Goal: Task Accomplishment & Management: Complete application form

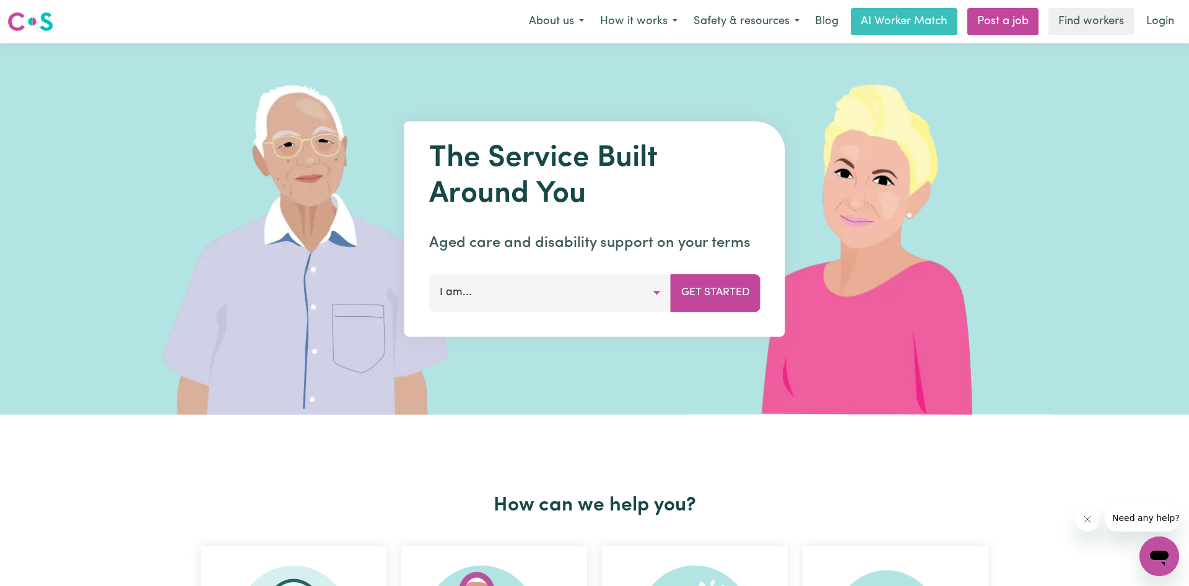
click at [1154, 20] on link "Login" at bounding box center [1160, 21] width 43 height 27
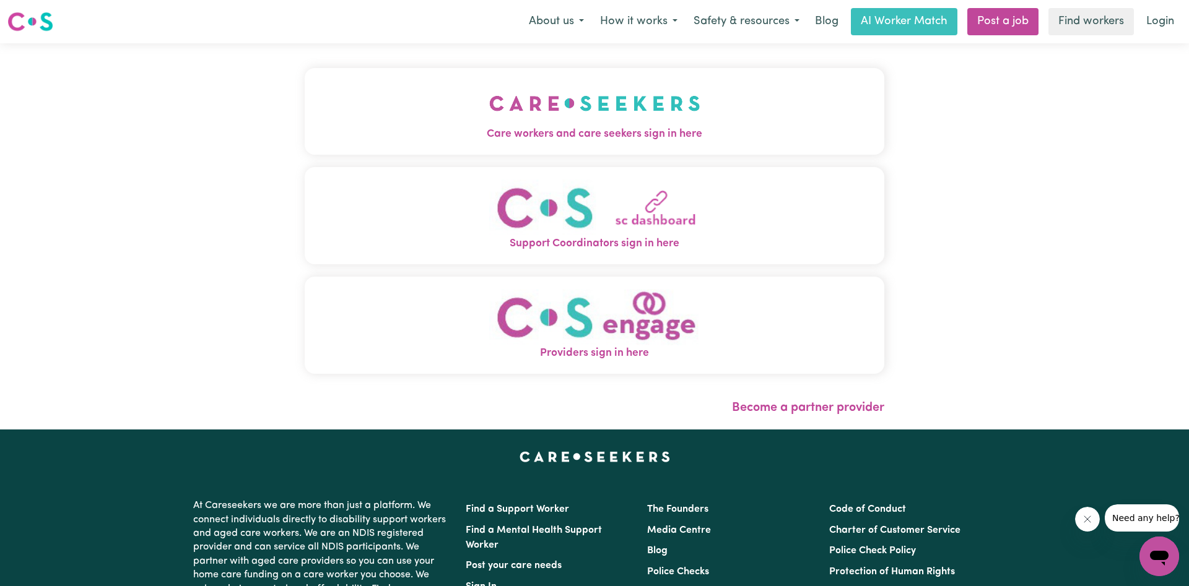
click at [595, 120] on img "Care workers and care seekers sign in here" at bounding box center [594, 103] width 211 height 46
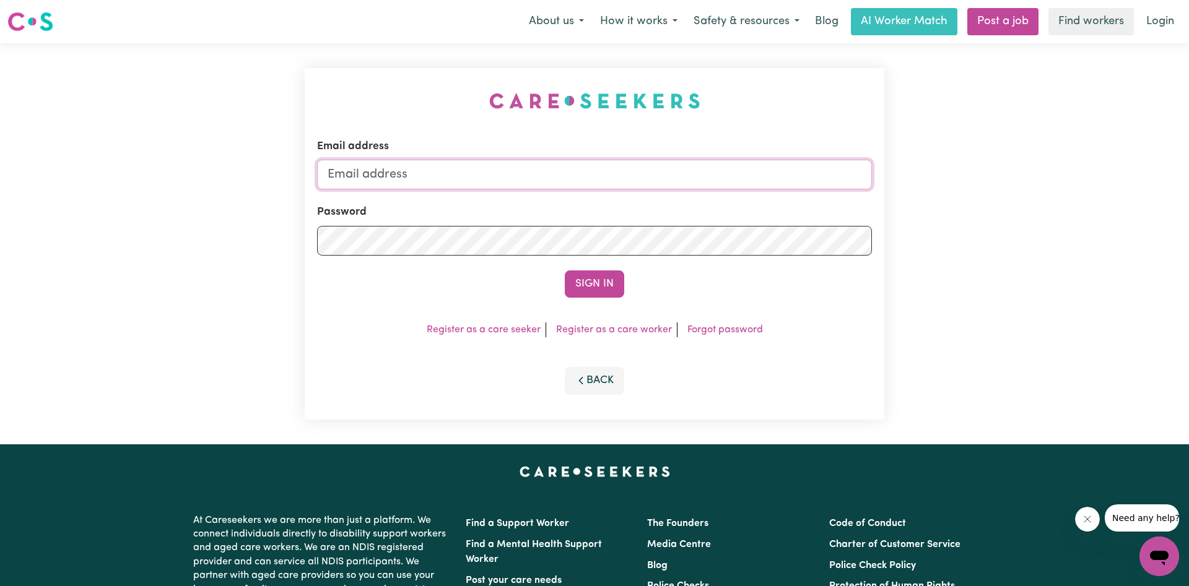
click at [375, 186] on input "Email address" at bounding box center [594, 175] width 555 height 30
type input "[EMAIL_ADDRESS][DOMAIN_NAME]"
click at [565, 271] on button "Sign In" at bounding box center [594, 284] width 59 height 27
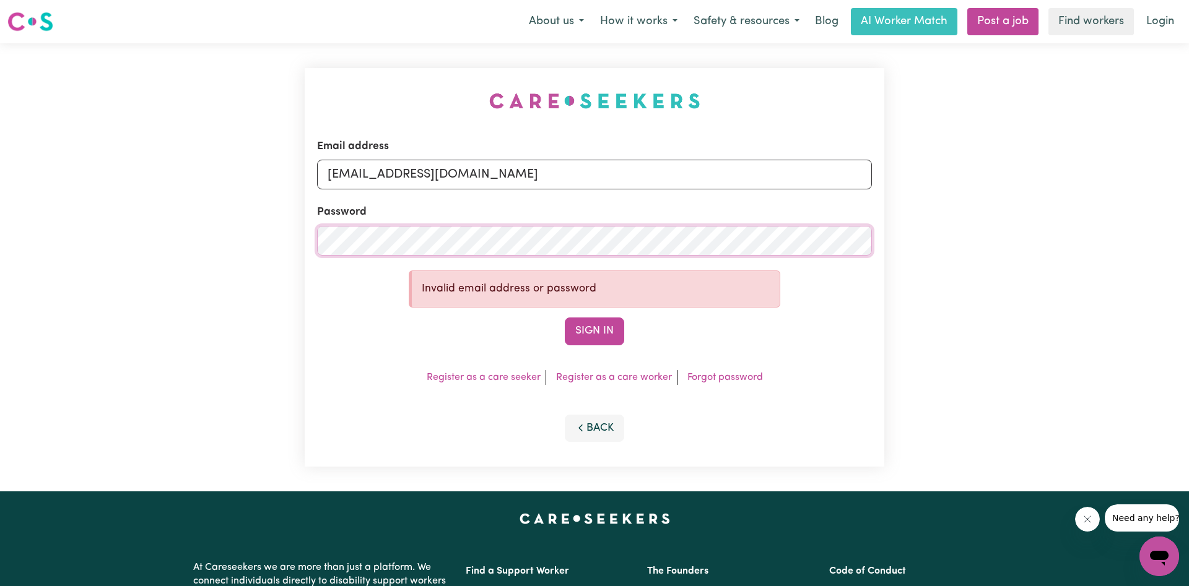
click at [565, 318] on button "Sign In" at bounding box center [594, 331] width 59 height 27
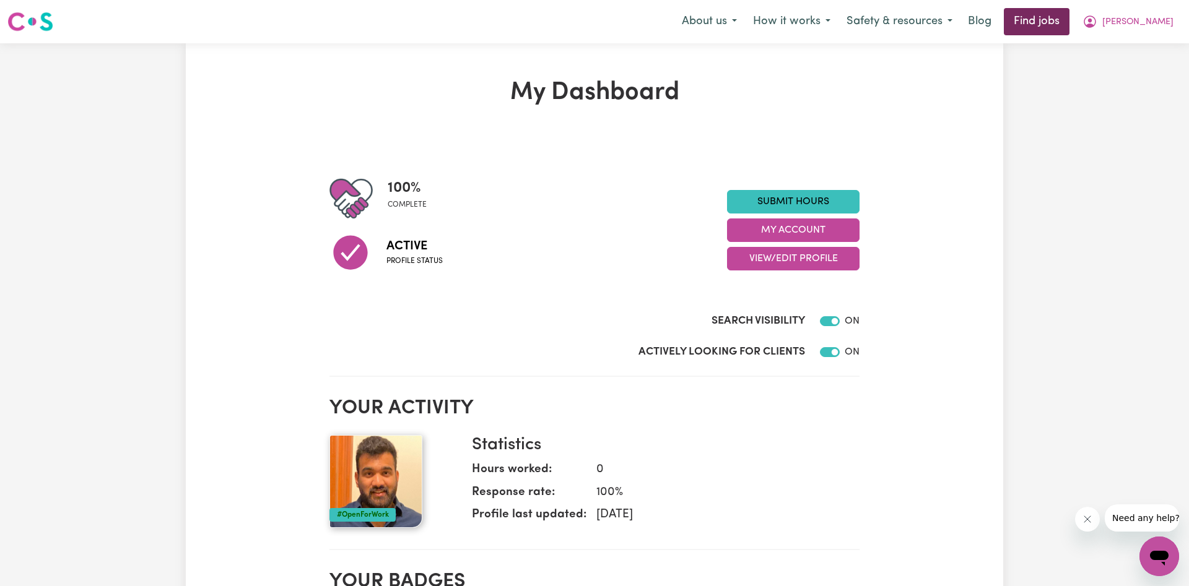
click at [1069, 12] on link "Find jobs" at bounding box center [1037, 21] width 66 height 27
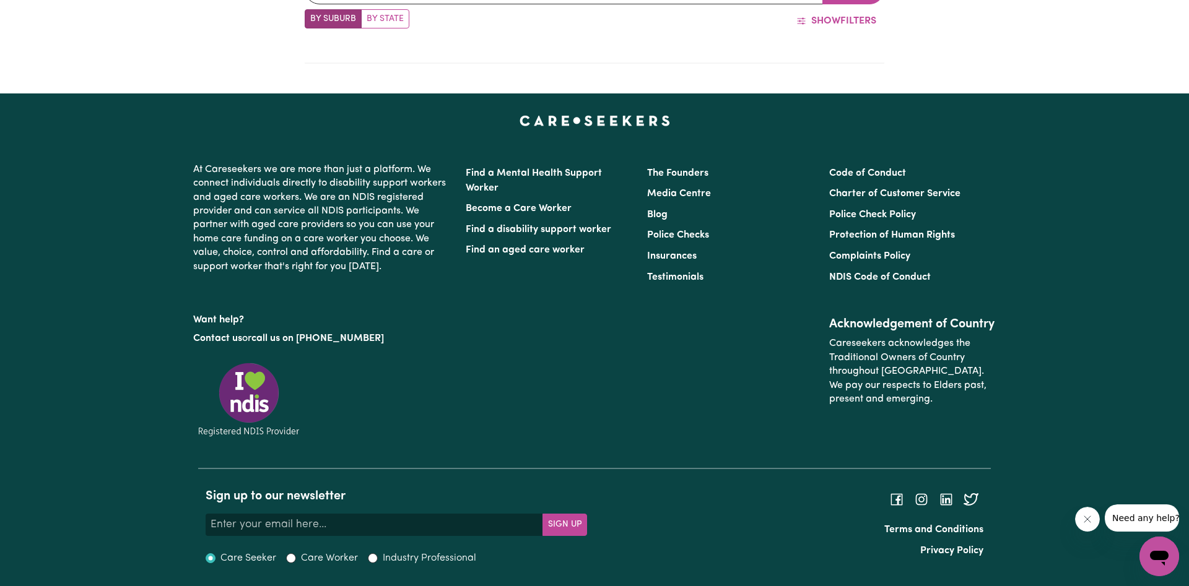
scroll to position [554, 0]
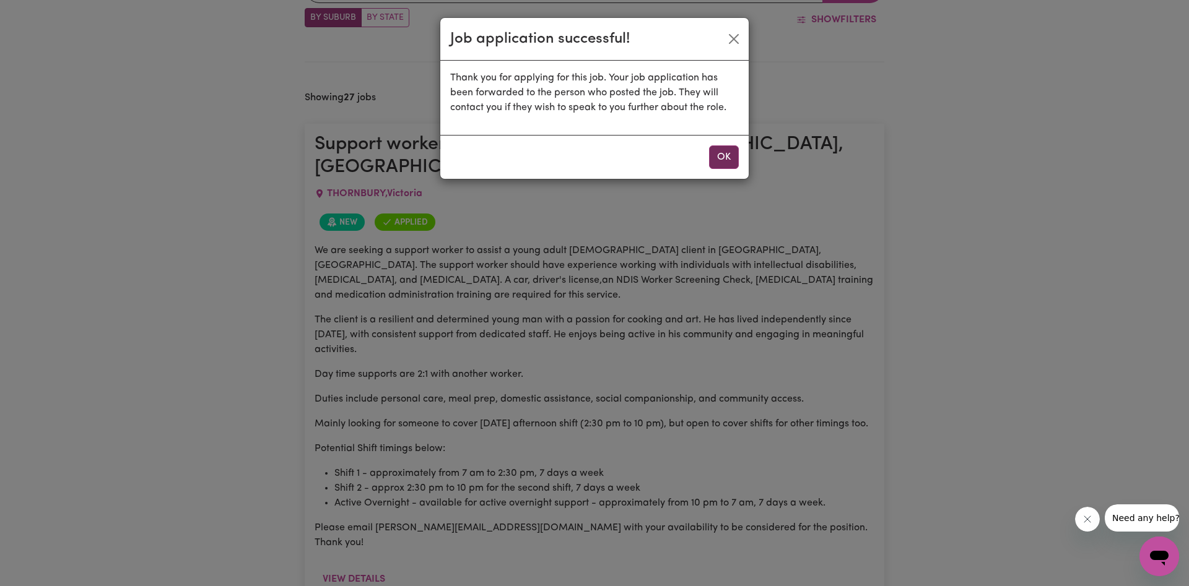
click at [719, 153] on button "OK" at bounding box center [724, 158] width 30 height 24
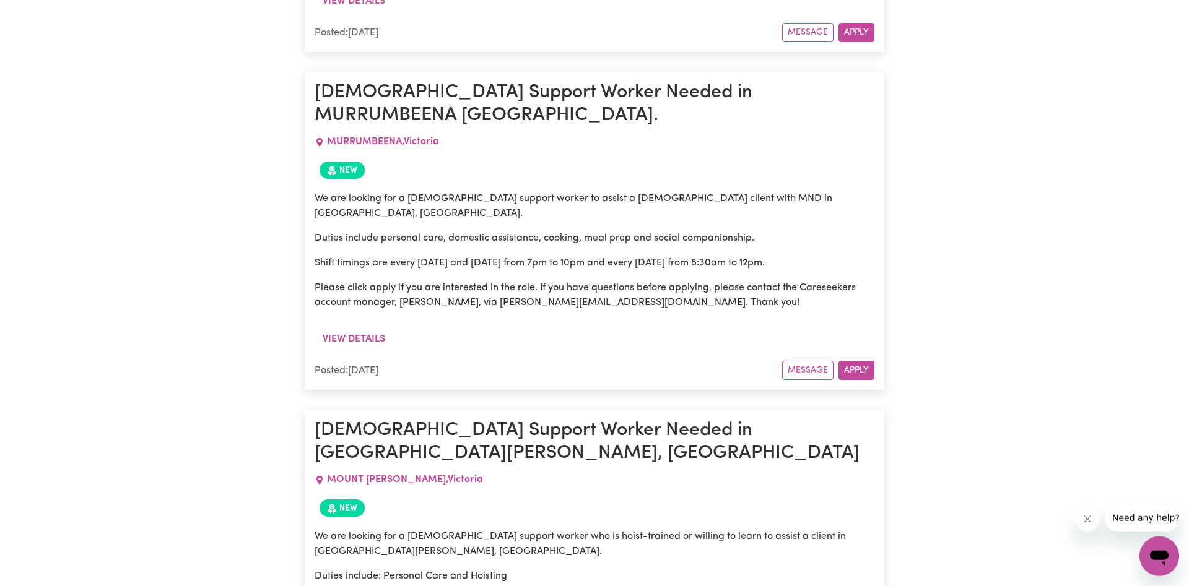
scroll to position [2765, 0]
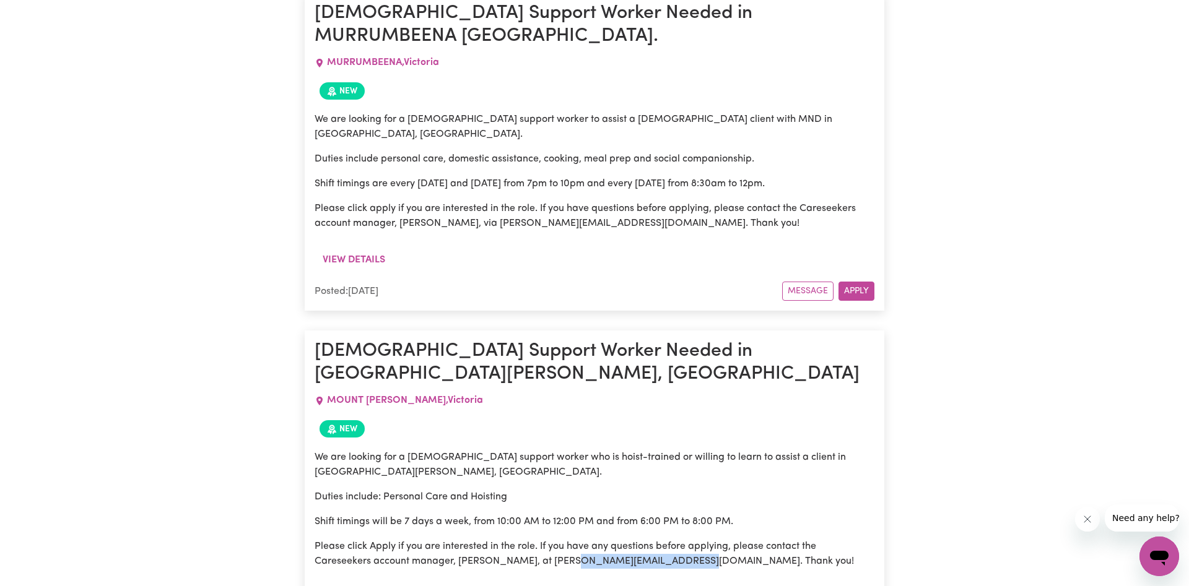
drag, startPoint x: 726, startPoint y: 387, endPoint x: 573, endPoint y: 377, distance: 153.9
click at [573, 443] on div "We are looking for a [DEMOGRAPHIC_DATA] support worker who is hoist-trained or …" at bounding box center [595, 515] width 560 height 144
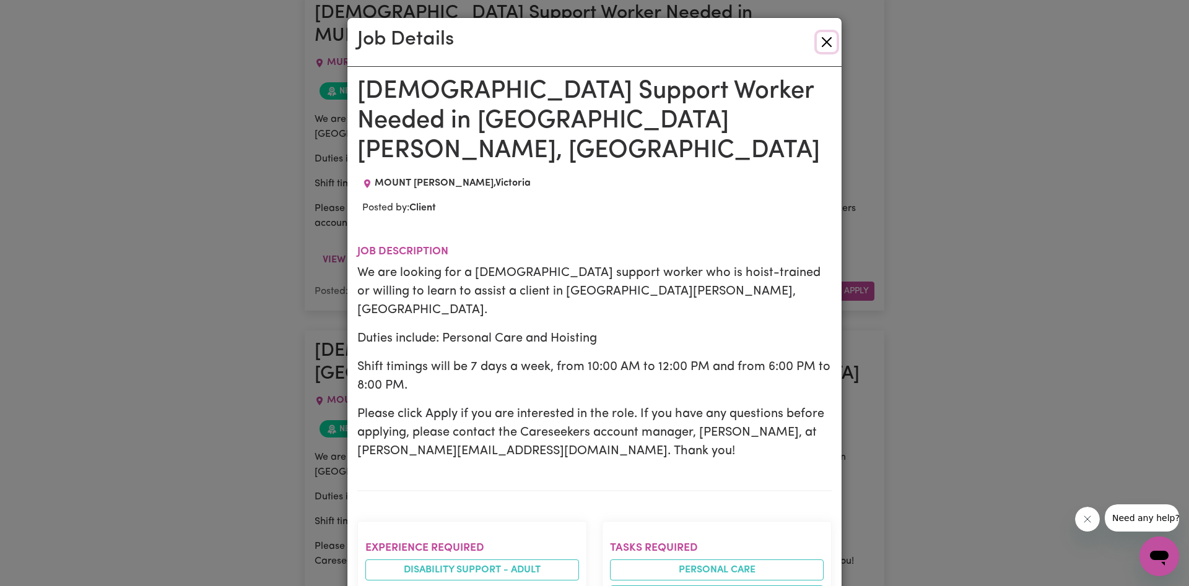
click at [830, 34] on button "Close" at bounding box center [827, 42] width 20 height 20
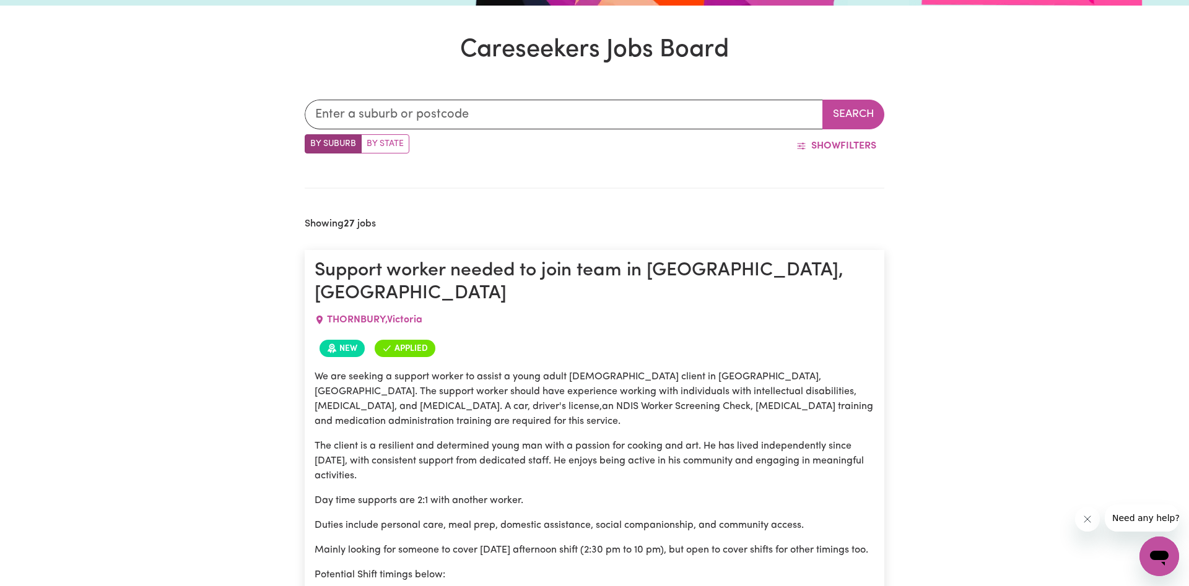
scroll to position [680, 0]
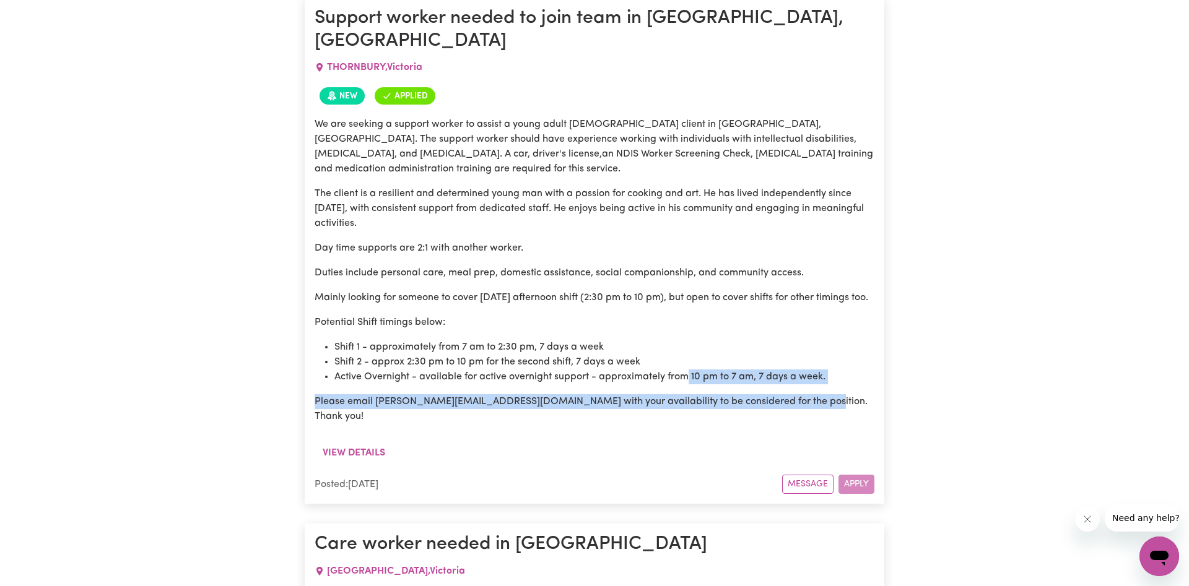
drag, startPoint x: 818, startPoint y: 367, endPoint x: 687, endPoint y: 341, distance: 133.8
click at [687, 341] on div "We are seeking a support worker to assist a young adult [DEMOGRAPHIC_DATA] clie…" at bounding box center [595, 270] width 560 height 307
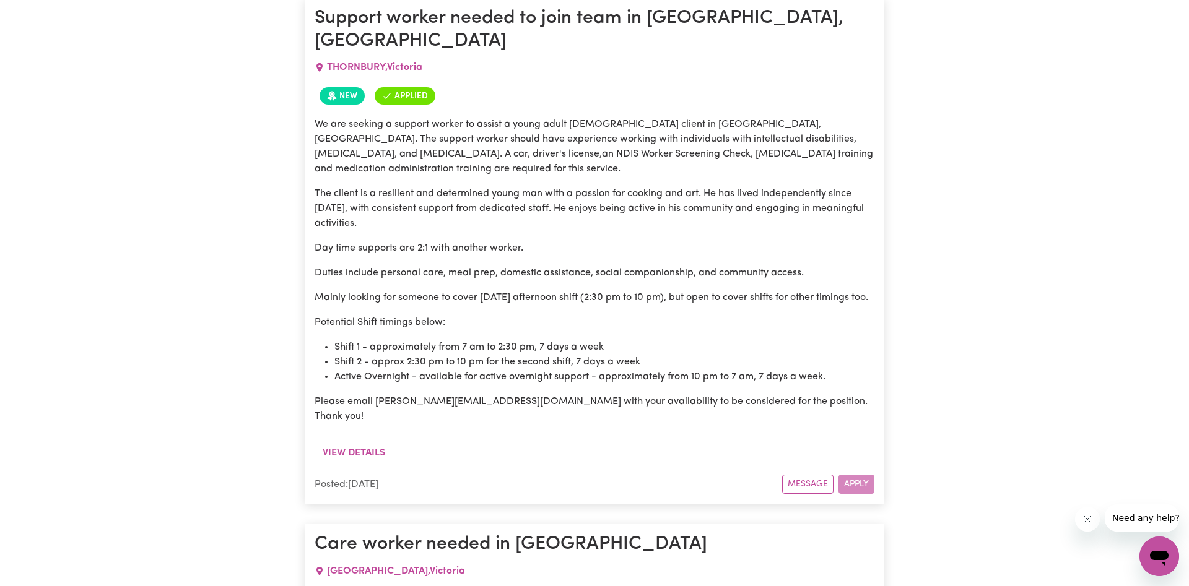
click at [648, 441] on div "View details" at bounding box center [595, 457] width 560 height 33
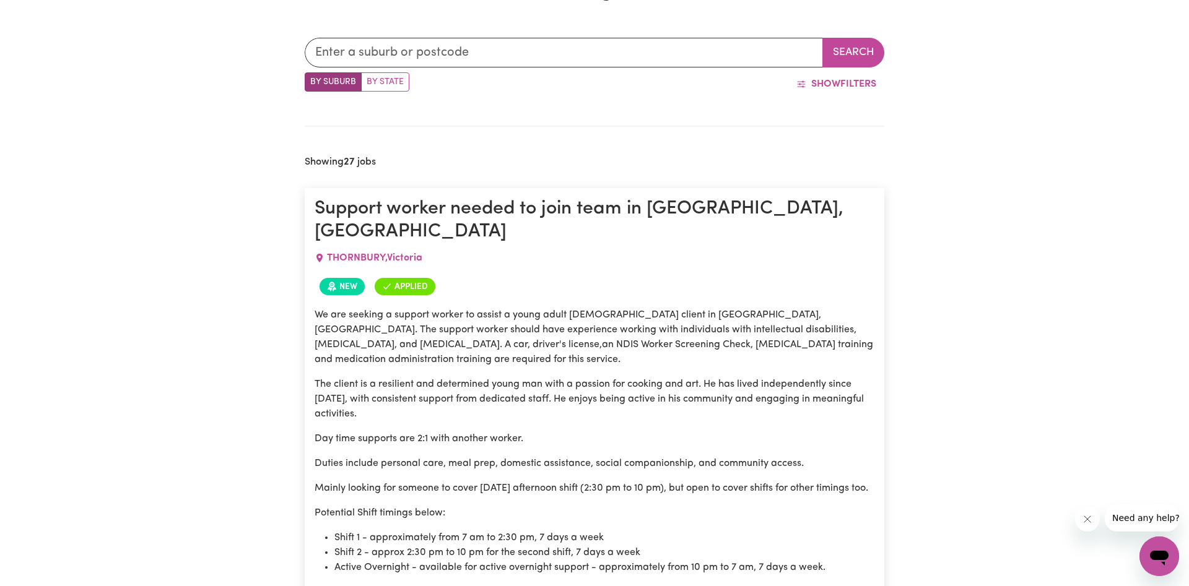
scroll to position [491, 0]
click at [343, 164] on h2 "Showing 27 jobs" at bounding box center [340, 161] width 71 height 12
